Goal: Learn about a topic

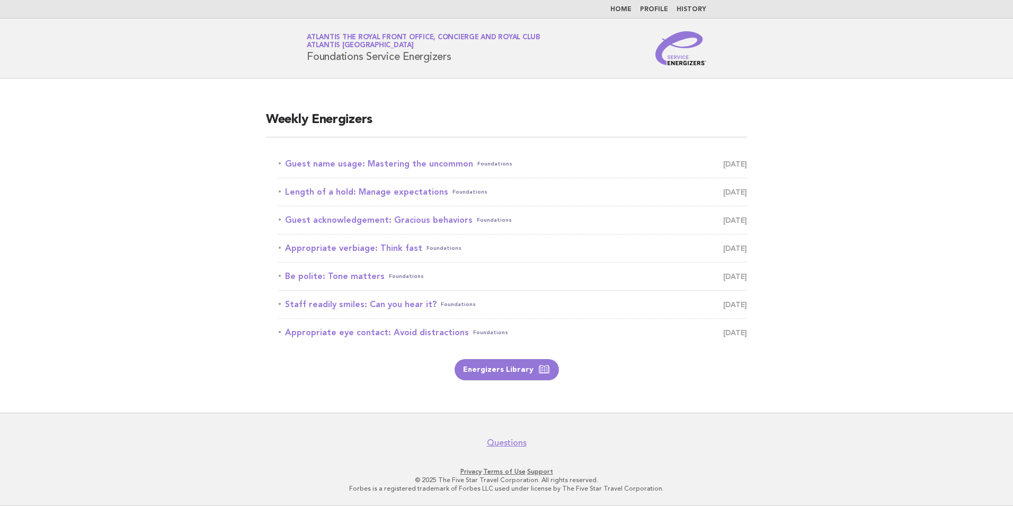
drag, startPoint x: 377, startPoint y: 163, endPoint x: 458, endPoint y: 285, distance: 145.7
click at [377, 163] on link "Guest name usage: Mastering the uncommon Foundations [DATE]" at bounding box center [513, 163] width 469 height 15
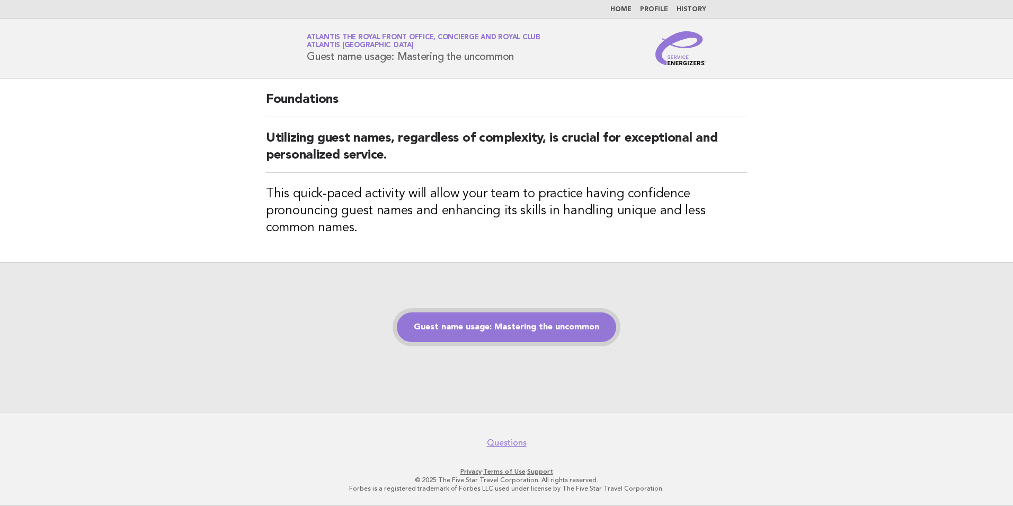
click at [493, 333] on link "Guest name usage: Mastering the uncommon" at bounding box center [506, 327] width 219 height 30
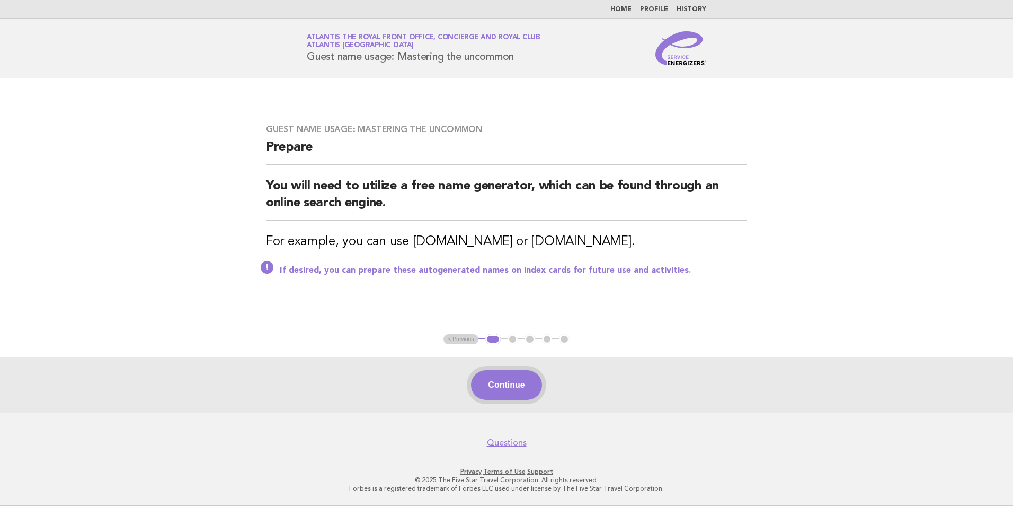
click at [516, 381] on button "Continue" at bounding box center [506, 385] width 70 height 30
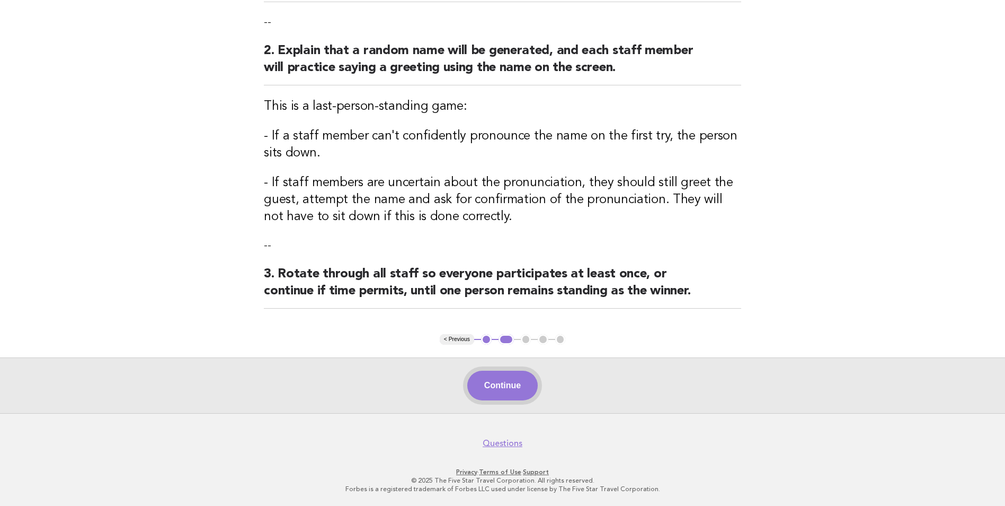
click at [511, 387] on button "Continue" at bounding box center [502, 385] width 70 height 30
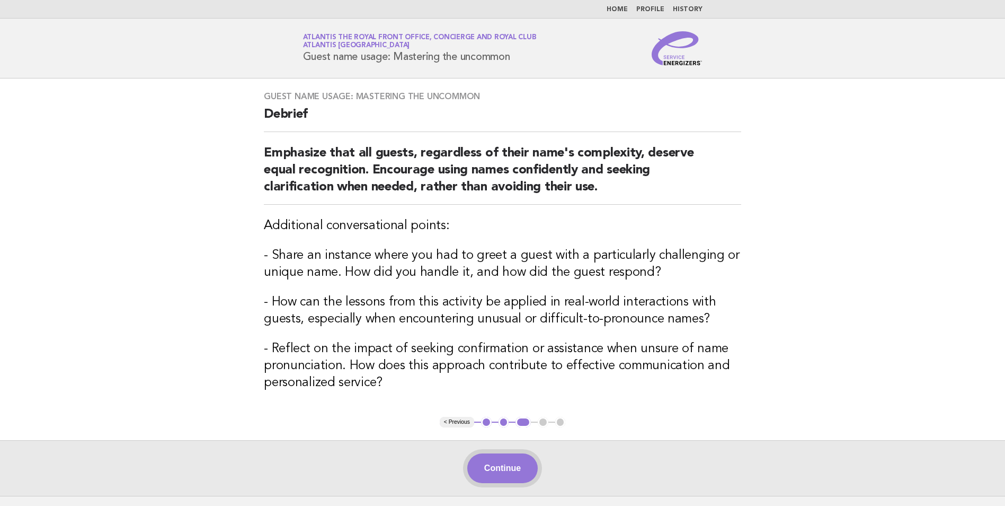
click at [515, 468] on button "Continue" at bounding box center [502, 468] width 70 height 30
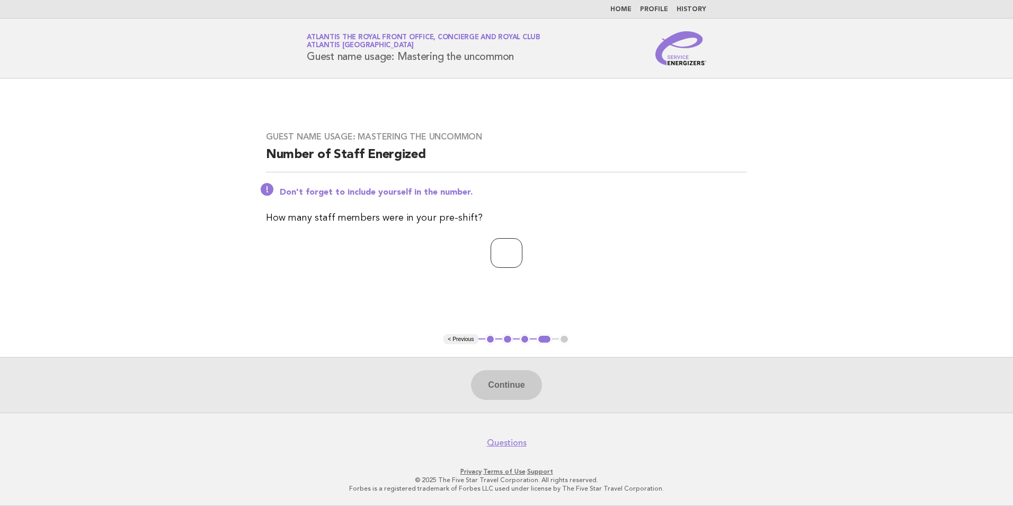
click at [507, 255] on input "number" at bounding box center [507, 253] width 32 height 30
type input "*"
click at [514, 381] on button "Continue" at bounding box center [506, 385] width 70 height 30
